Goal: Use online tool/utility: Utilize a website feature to perform a specific function

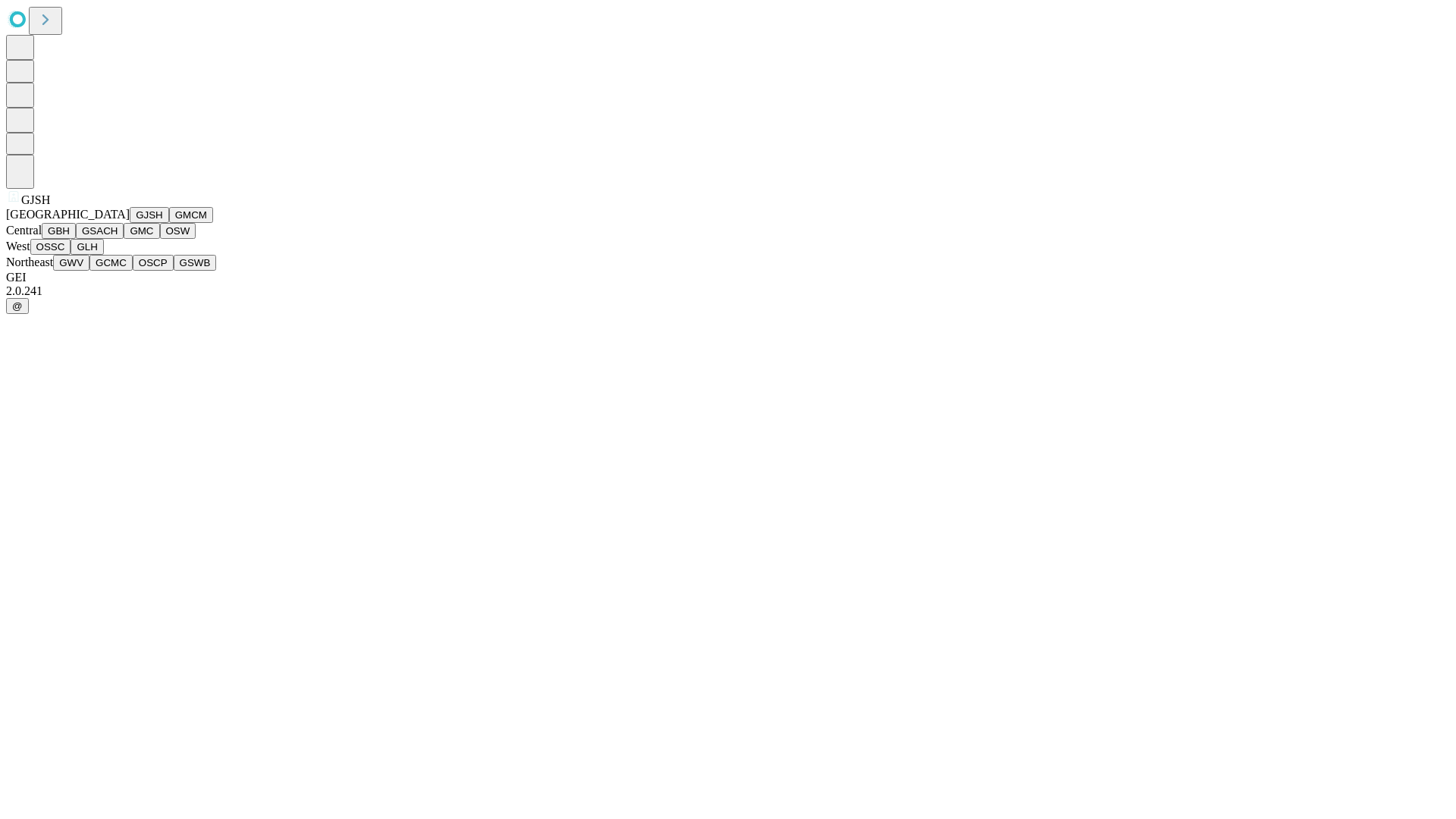
click at [129, 223] on button "GJSH" at bounding box center [149, 215] width 40 height 16
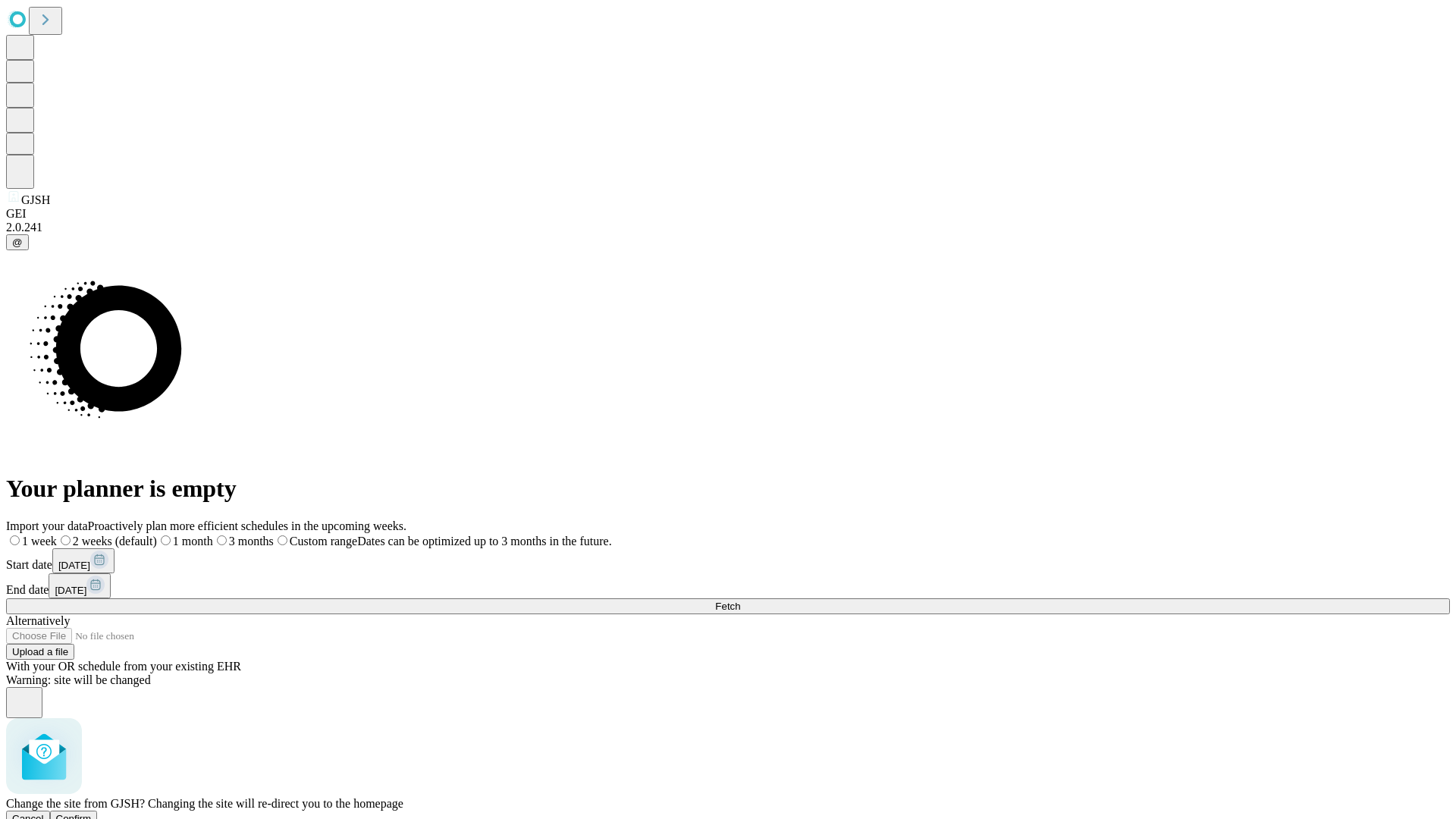
click at [92, 813] on span "Confirm" at bounding box center [74, 819] width 36 height 12
click at [183, 534] on label "1 month" at bounding box center [160, 541] width 46 height 13
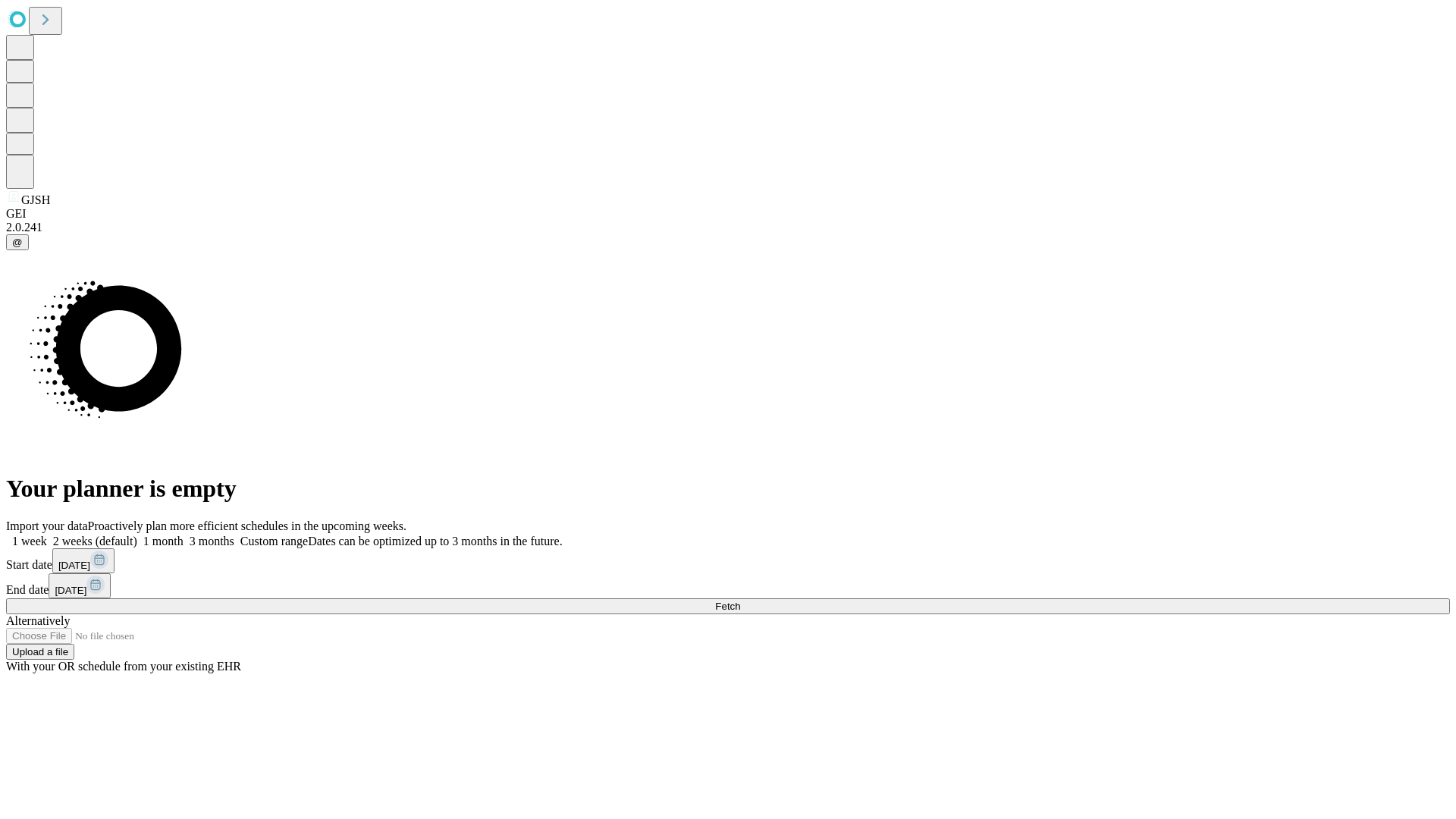
click at [740, 601] on span "Fetch" at bounding box center [728, 607] width 25 height 12
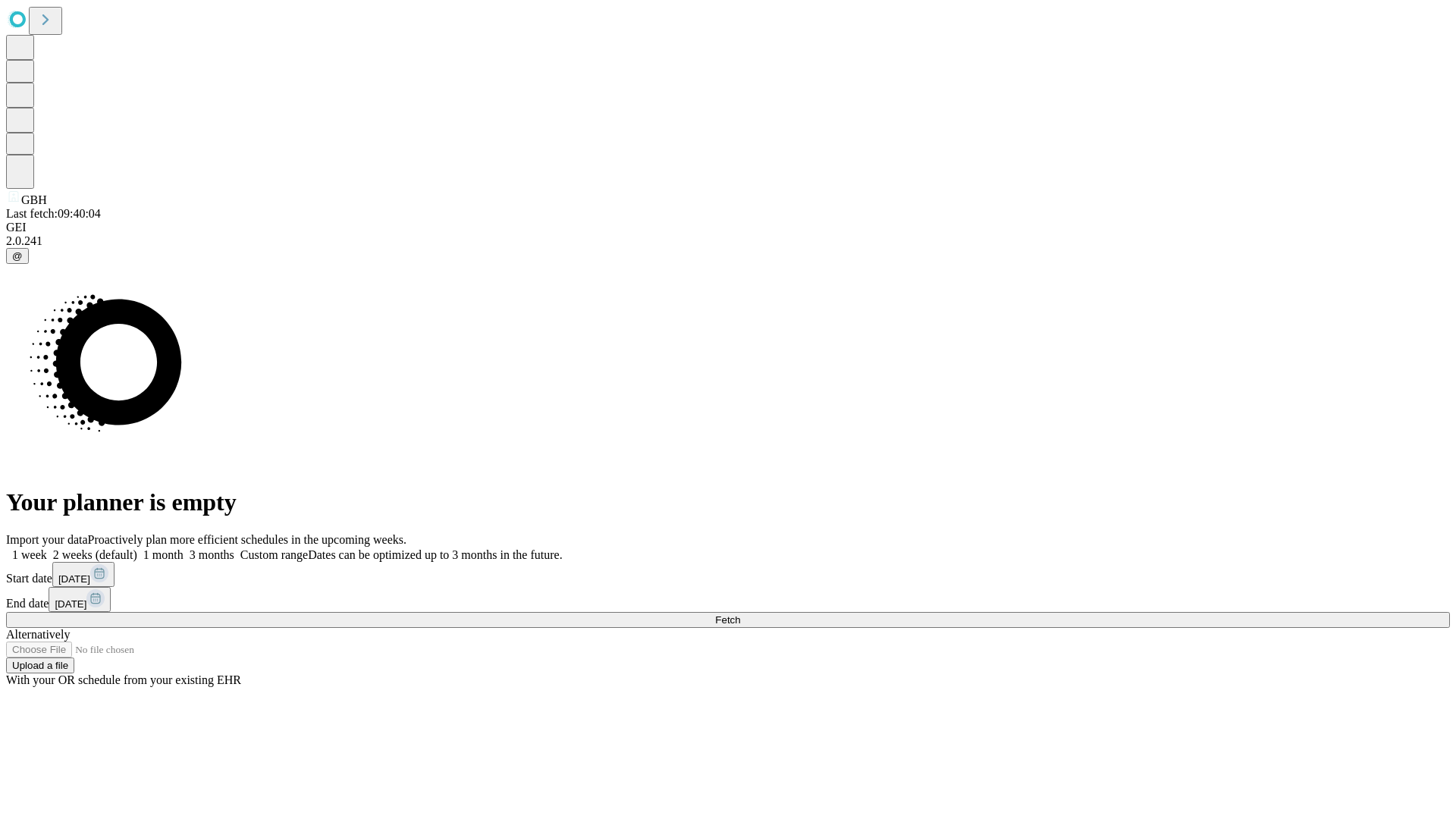
click at [183, 548] on label "1 month" at bounding box center [160, 555] width 46 height 13
click at [740, 614] on span "Fetch" at bounding box center [728, 620] width 25 height 12
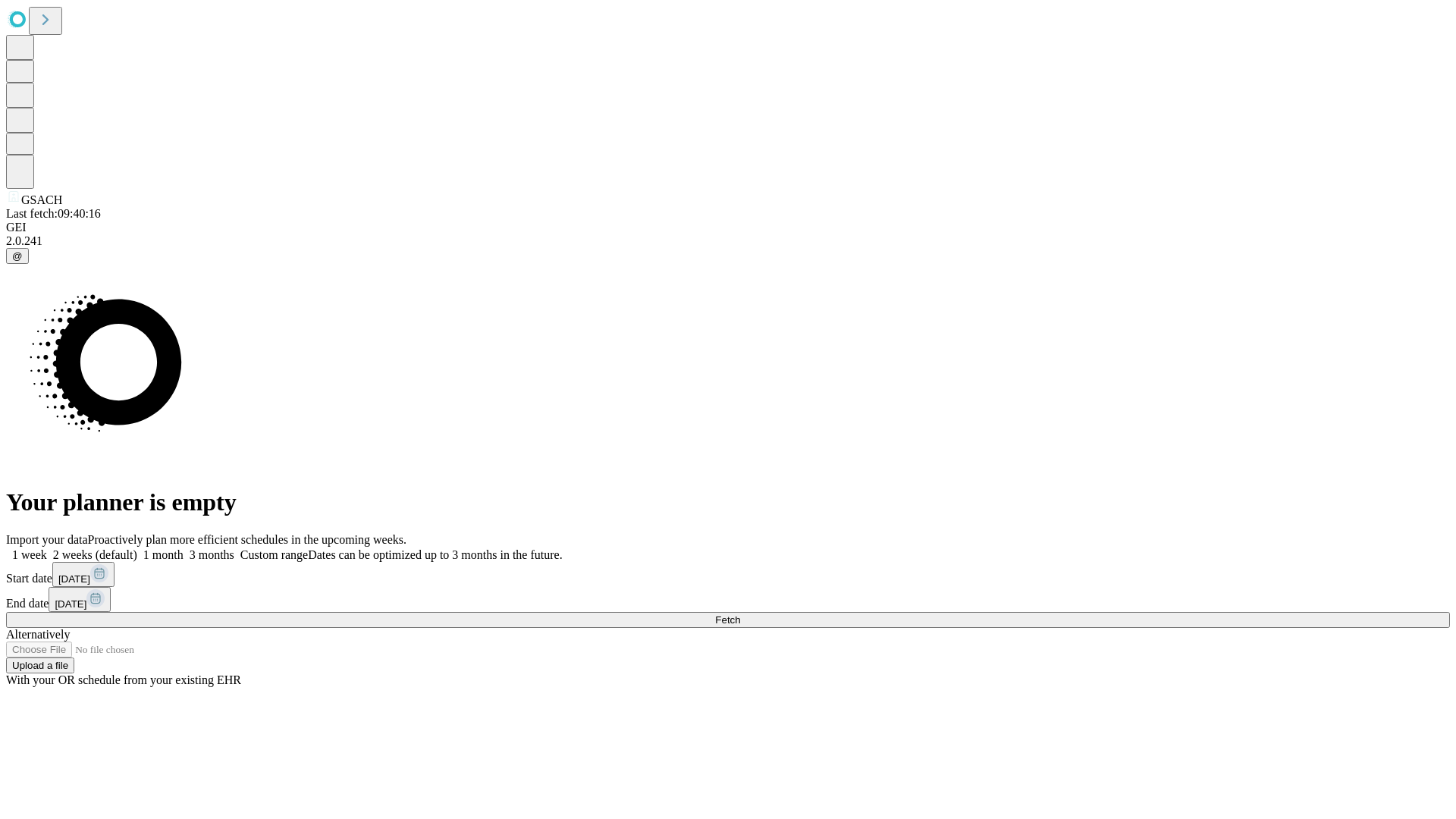
click at [183, 548] on label "1 month" at bounding box center [160, 555] width 46 height 13
click at [740, 614] on span "Fetch" at bounding box center [728, 620] width 25 height 12
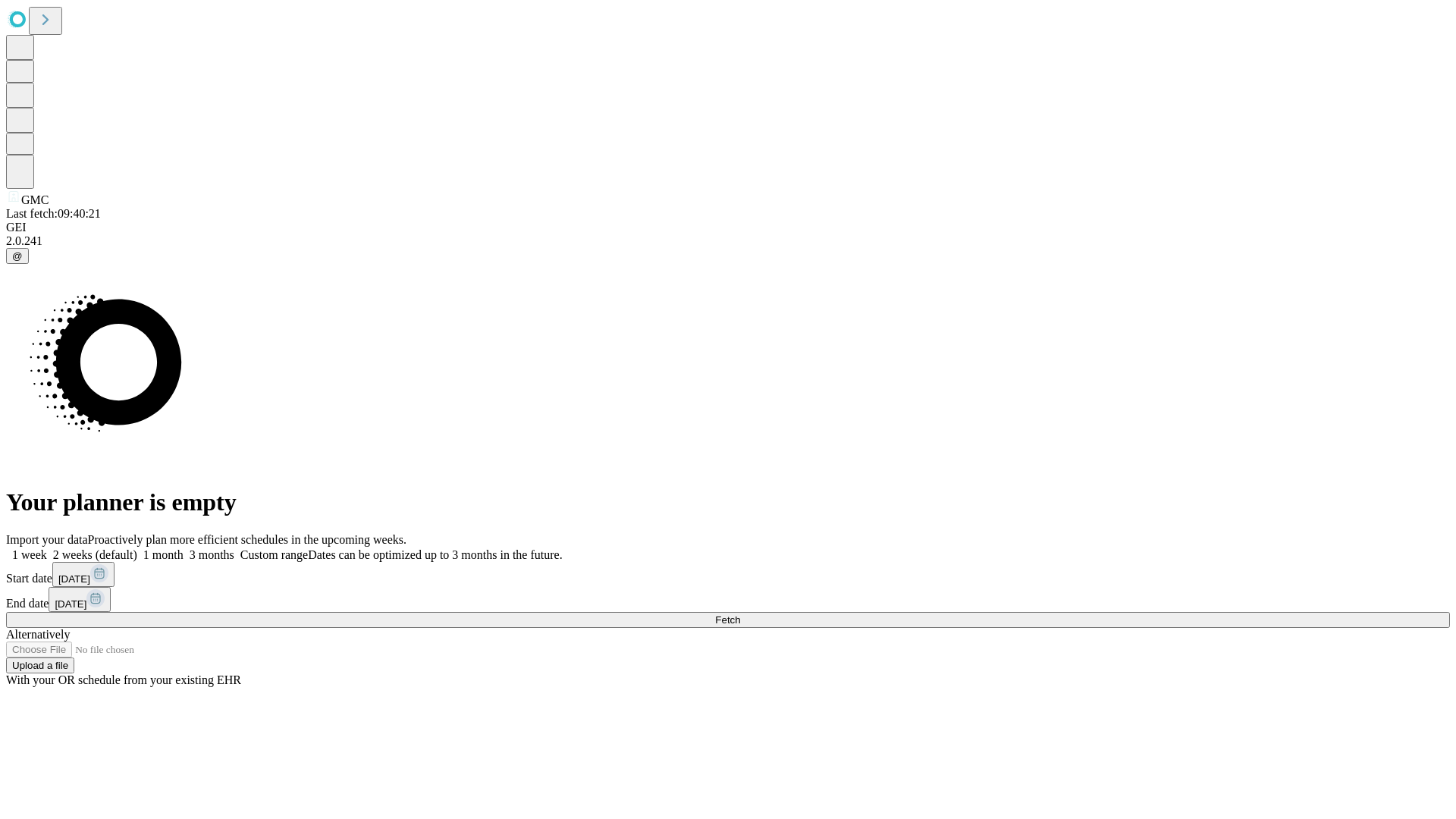
click at [183, 548] on label "1 month" at bounding box center [160, 555] width 46 height 13
click at [740, 614] on span "Fetch" at bounding box center [728, 620] width 25 height 12
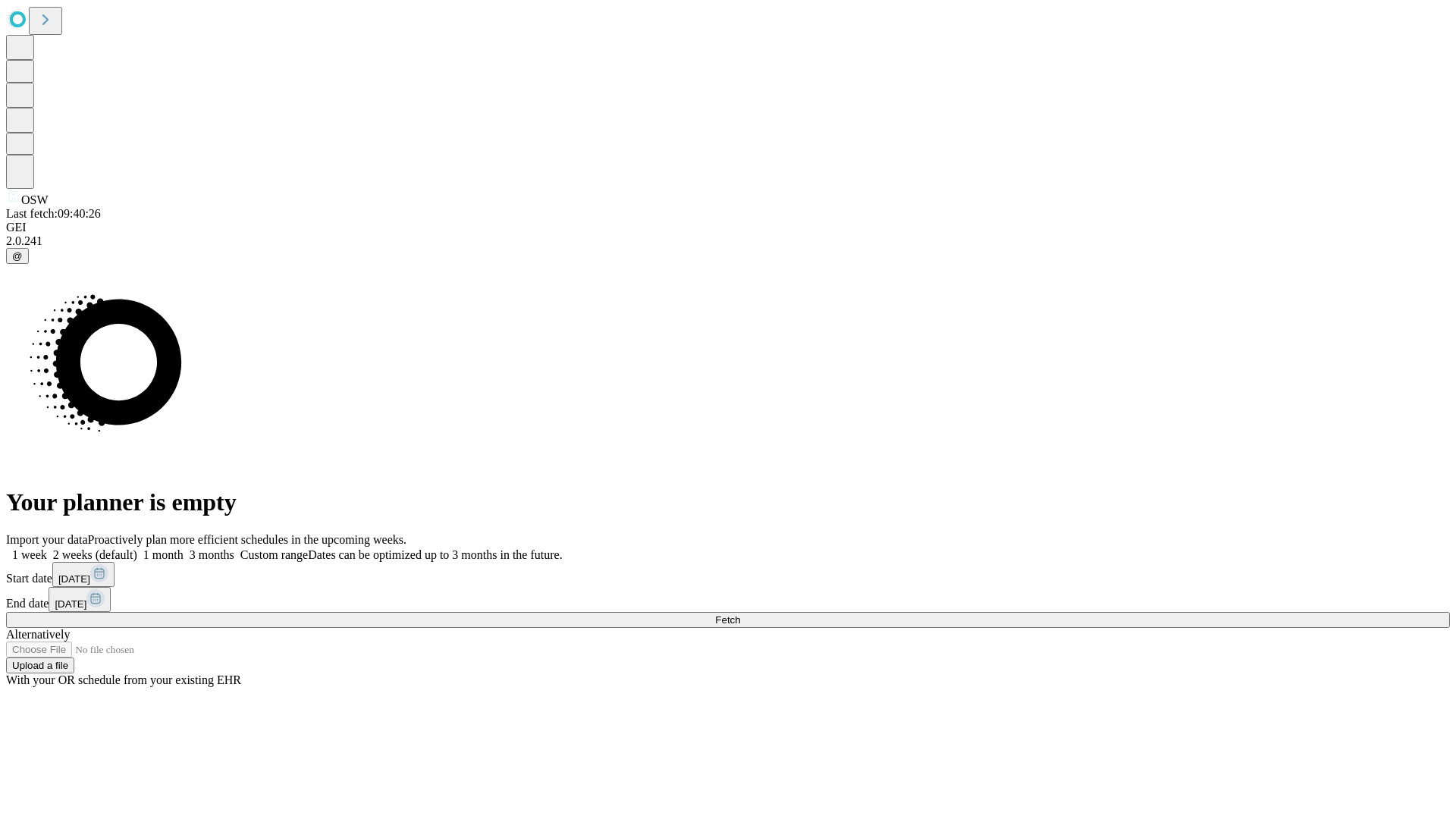
click at [183, 548] on label "1 month" at bounding box center [160, 555] width 46 height 13
click at [740, 614] on span "Fetch" at bounding box center [728, 620] width 25 height 12
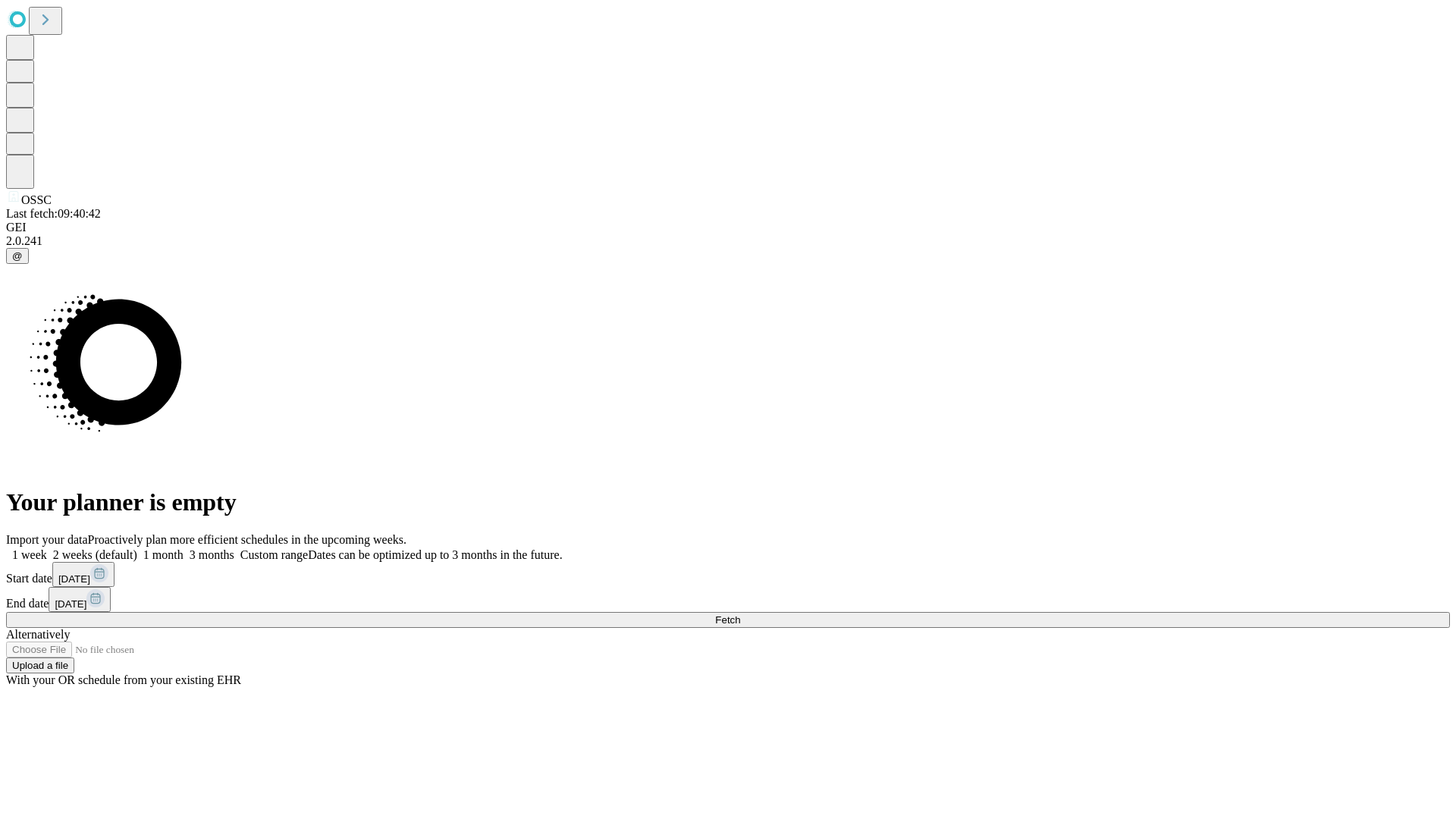
click at [183, 548] on label "1 month" at bounding box center [160, 555] width 46 height 13
click at [740, 614] on span "Fetch" at bounding box center [728, 620] width 25 height 12
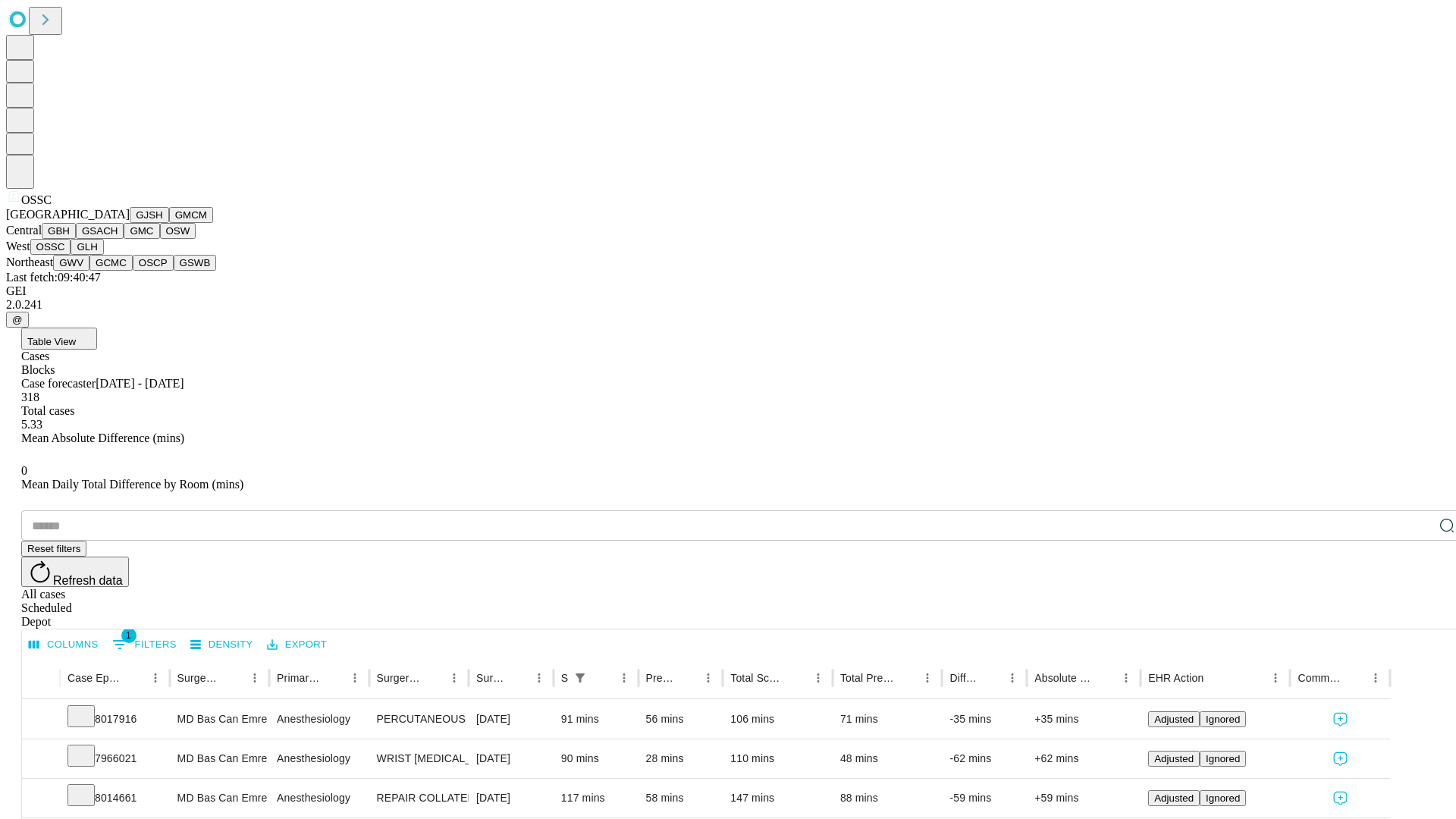
click at [103, 255] on button "GLH" at bounding box center [86, 246] width 32 height 16
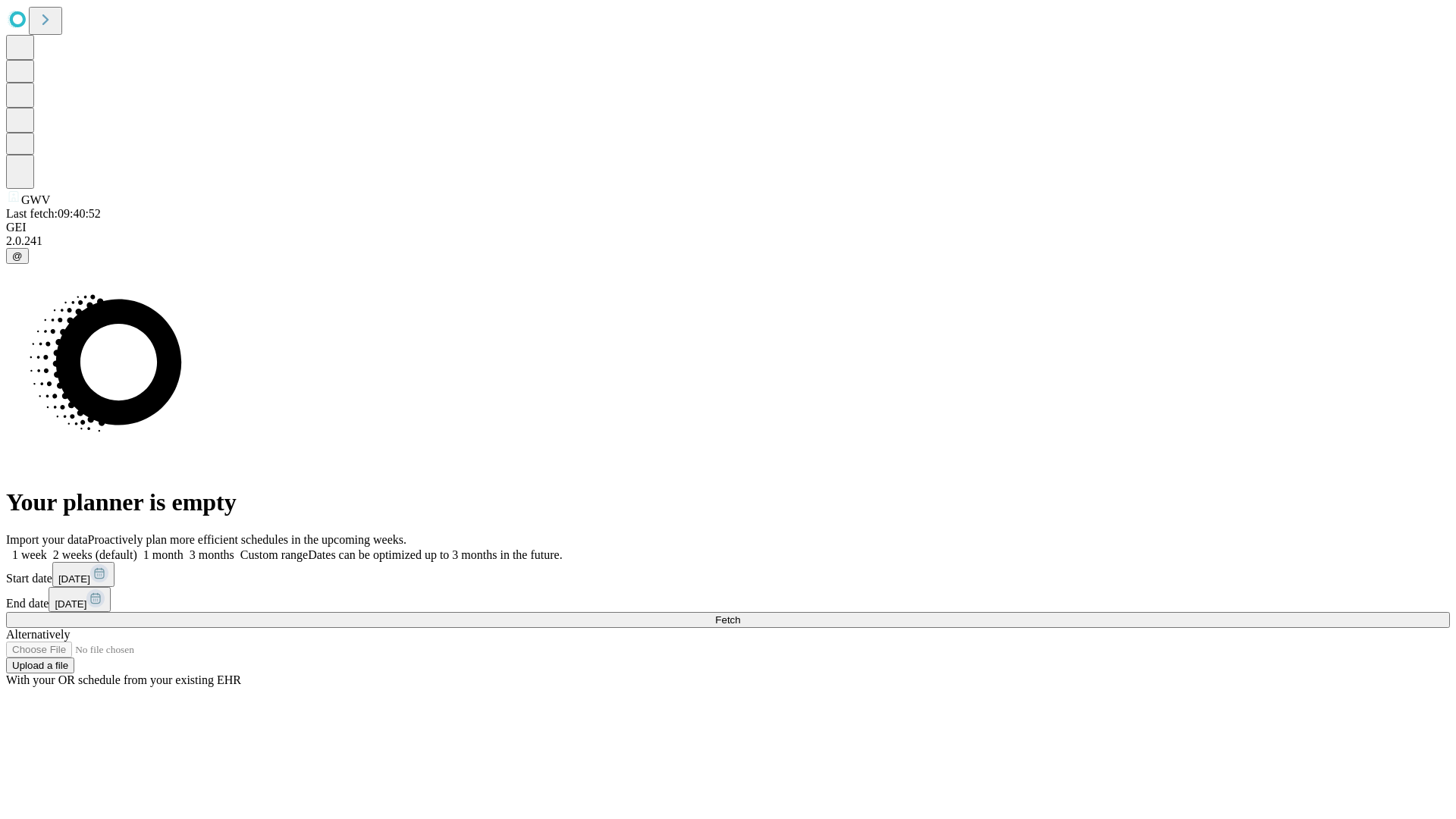
click at [183, 548] on label "1 month" at bounding box center [160, 555] width 46 height 13
click at [740, 614] on span "Fetch" at bounding box center [728, 620] width 25 height 12
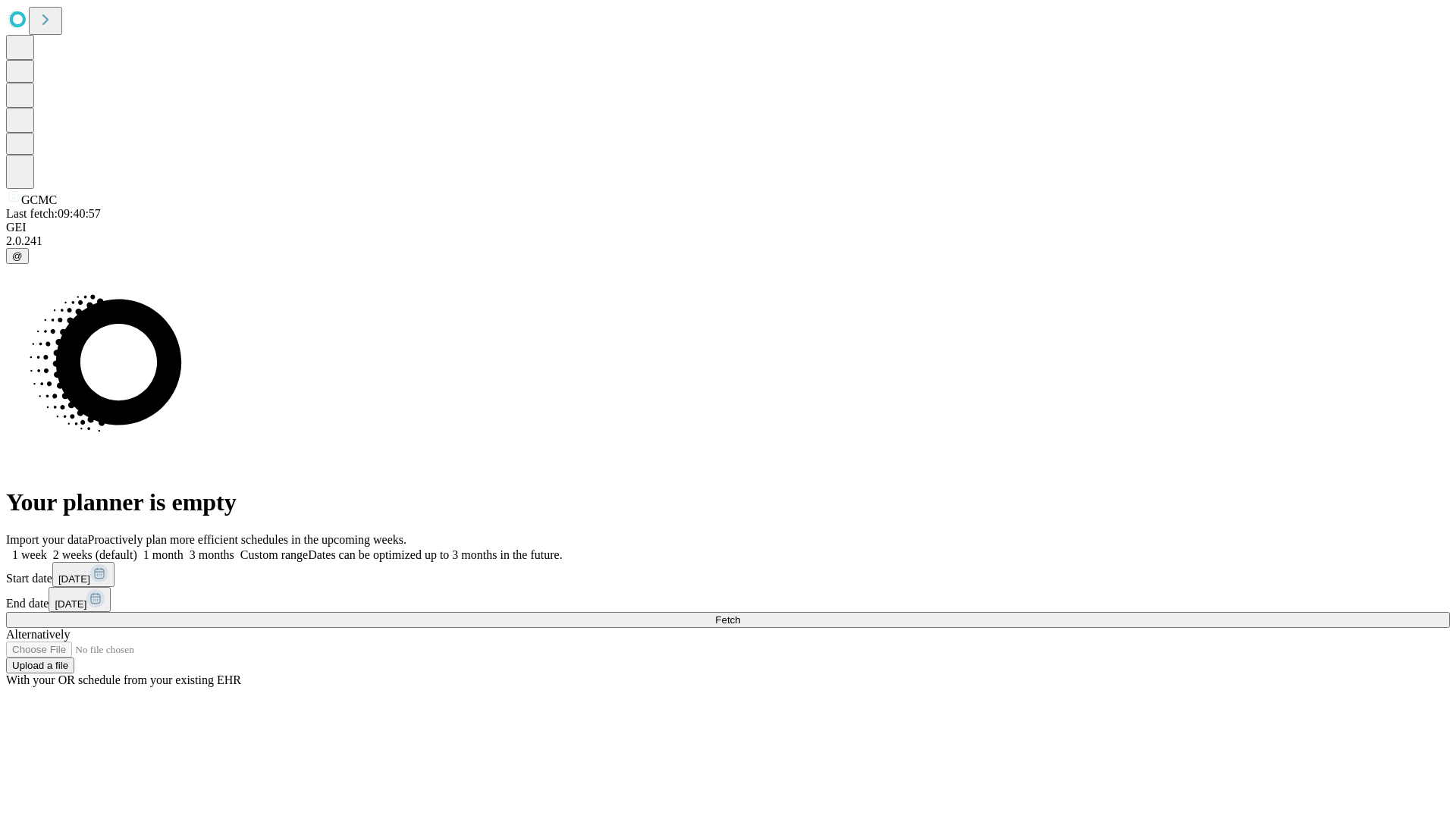
click at [183, 548] on label "1 month" at bounding box center [160, 555] width 46 height 13
click at [740, 614] on span "Fetch" at bounding box center [728, 620] width 25 height 12
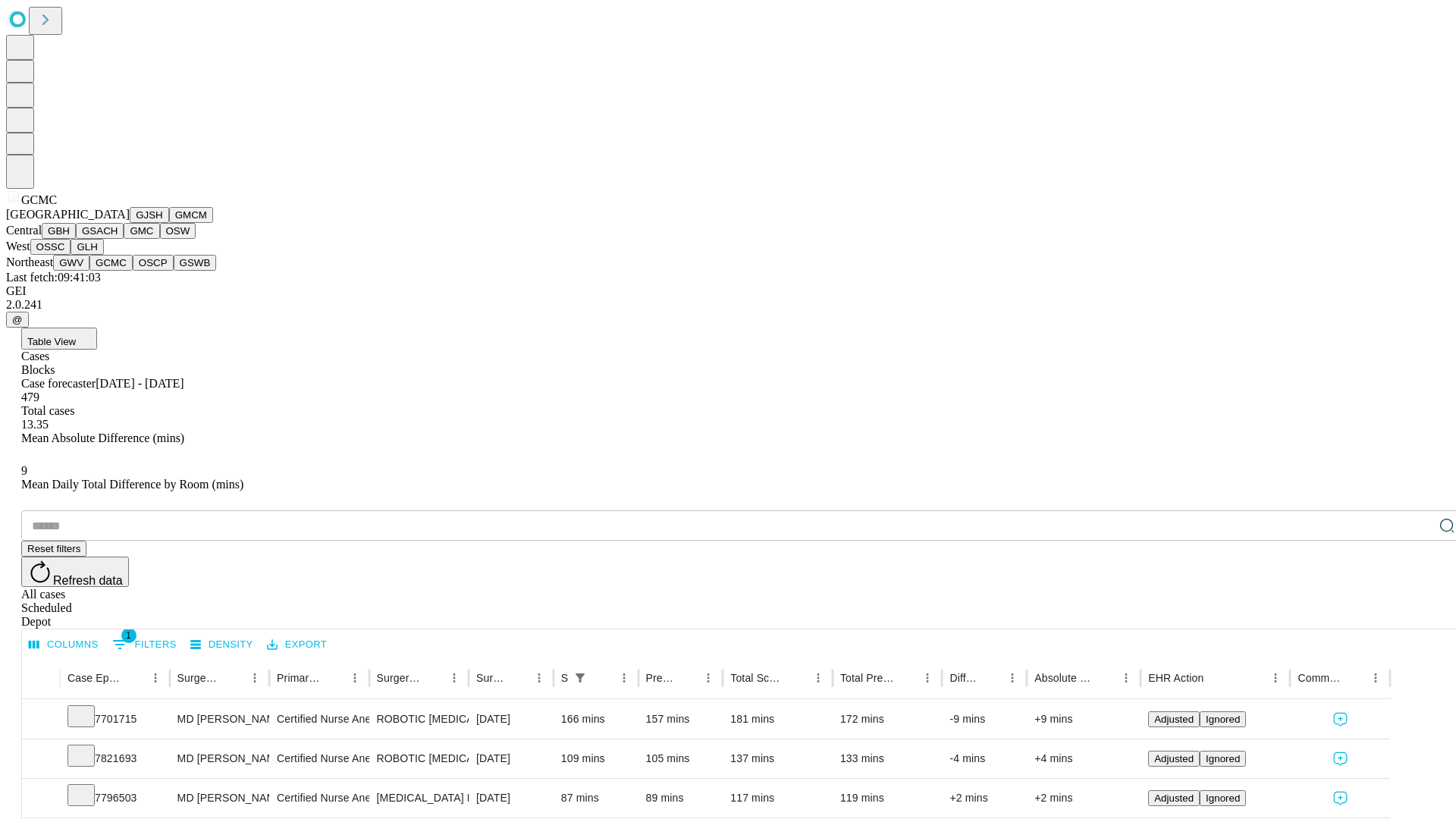
click at [133, 271] on button "OSCP" at bounding box center [153, 262] width 41 height 16
